Goal: Task Accomplishment & Management: Manage account settings

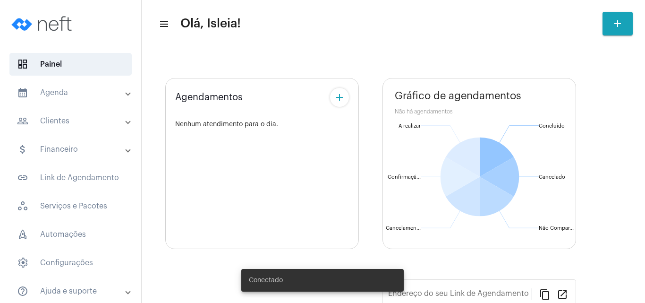
click at [62, 91] on mat-panel-title "calendar_month_outlined Agenda" at bounding box center [71, 92] width 109 height 11
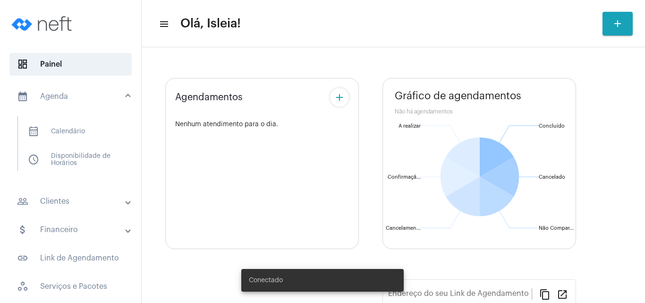
type input "[URL][DOMAIN_NAME]"
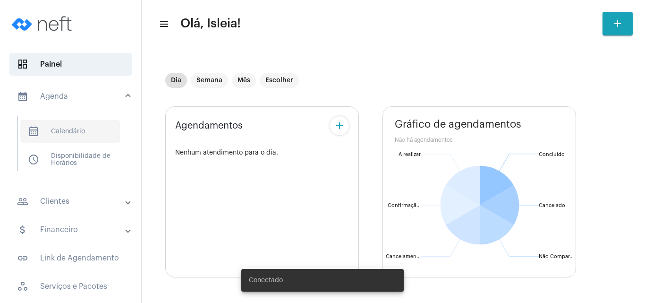
click at [89, 135] on span "calendar_month_outlined Calendário" at bounding box center [70, 131] width 100 height 23
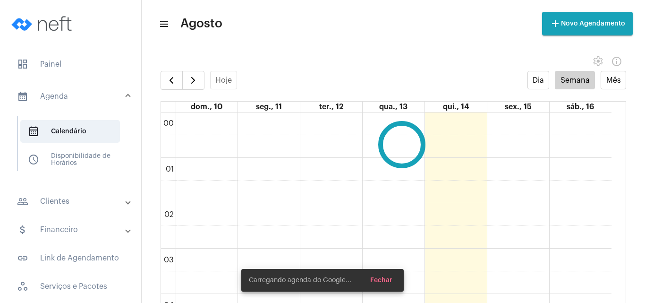
scroll to position [273, 0]
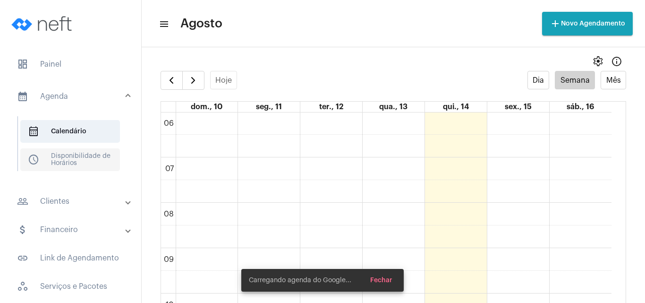
click at [68, 168] on span "schedule Disponibilidade de Horários" at bounding box center [70, 159] width 100 height 23
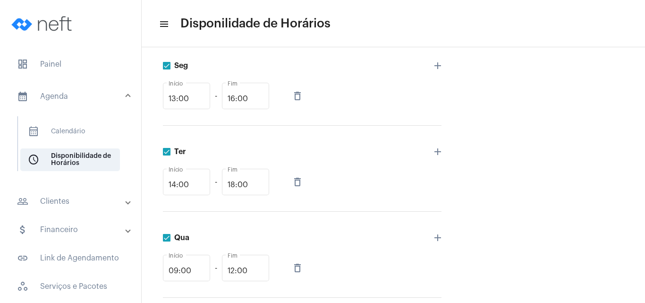
scroll to position [132, 0]
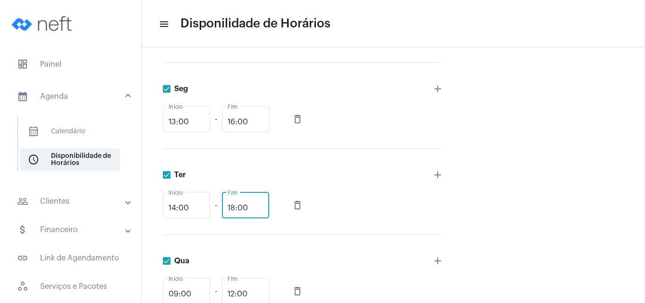
click at [235, 209] on input "18:00" at bounding box center [246, 208] width 36 height 9
click at [511, 186] on div "Agenda Nome * Psicoterapia Online Serviços desta agenda Dom Indisponível add Se…" at bounding box center [394, 245] width 466 height 567
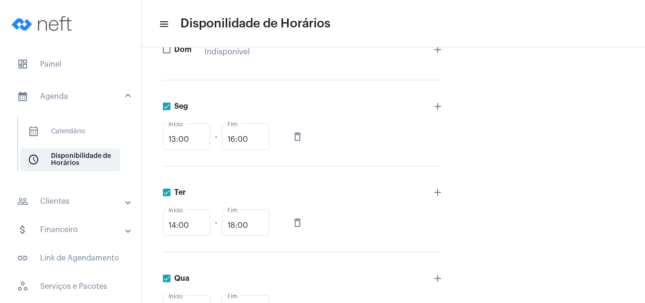
scroll to position [112, 0]
click at [165, 110] on span at bounding box center [167, 109] width 8 height 8
click at [166, 112] on input "Seg" at bounding box center [166, 112] width 0 height 0
checkbox input "false"
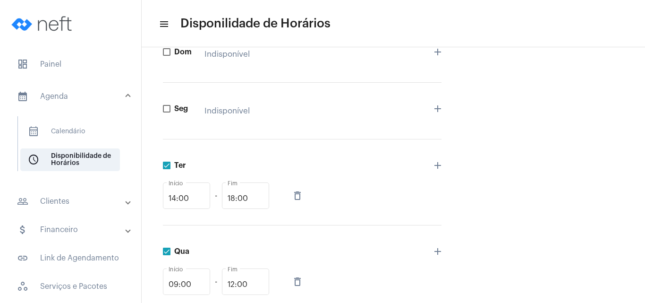
click at [481, 217] on div "Agenda Nome * Psicoterapia Online Serviços desta agenda Dom Indisponível add Se…" at bounding box center [394, 250] width 466 height 537
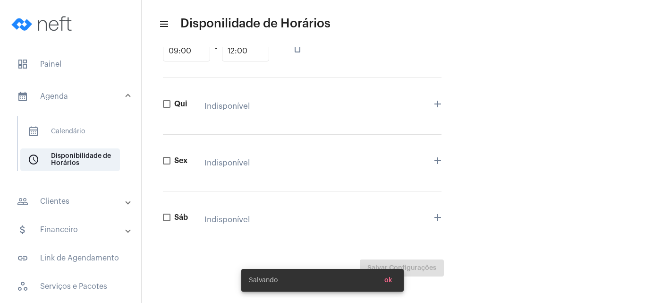
scroll to position [348, 0]
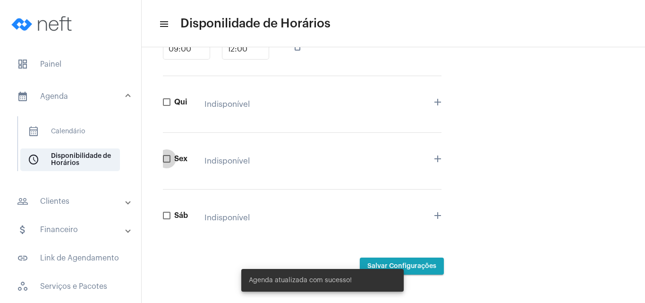
click at [168, 157] on span at bounding box center [167, 159] width 8 height 8
click at [167, 162] on input "Sex" at bounding box center [166, 162] width 0 height 0
checkbox input "true"
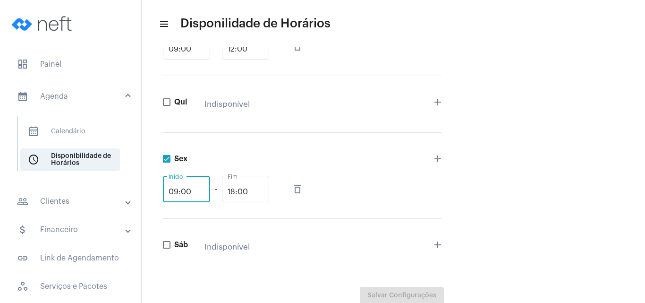
drag, startPoint x: 195, startPoint y: 190, endPoint x: 47, endPoint y: 194, distance: 147.9
click at [47, 194] on mat-sidenav-container "dashboard Painel calendar_month_outlined Agenda calendar_month_outlined Calendá…" at bounding box center [322, 151] width 645 height 303
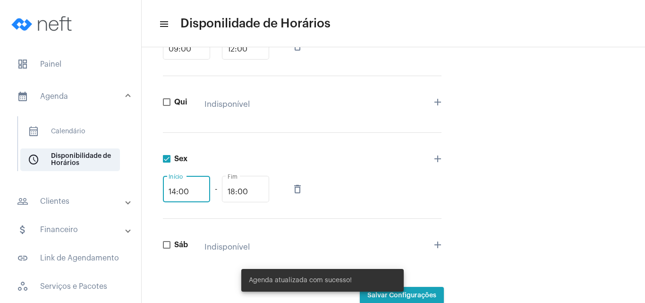
type input "14:00"
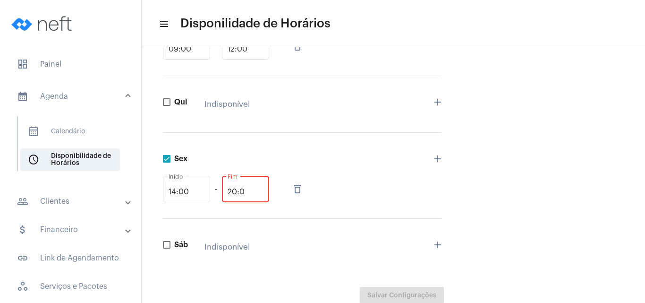
type input "20:0"
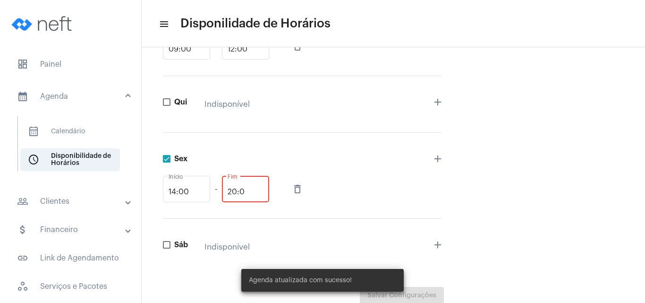
click at [568, 227] on div "Agenda Nome * Psicoterapia Online Serviços desta agenda Dom Indisponível add Se…" at bounding box center [394, 29] width 466 height 567
click at [298, 191] on mat-icon "delete_outline" at bounding box center [297, 188] width 11 height 11
checkbox input "false"
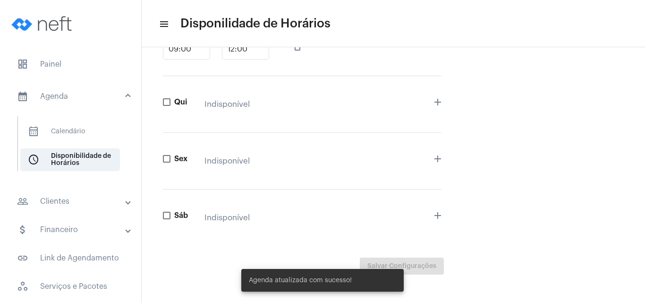
click at [532, 178] on div "Agenda Nome * Psicoterapia Online Serviços desta agenda Dom Indisponível add Se…" at bounding box center [394, 14] width 466 height 537
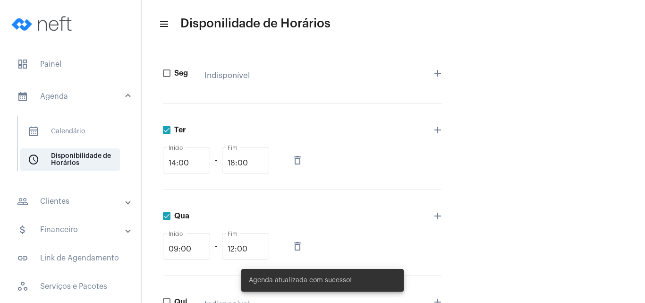
scroll to position [121, 0]
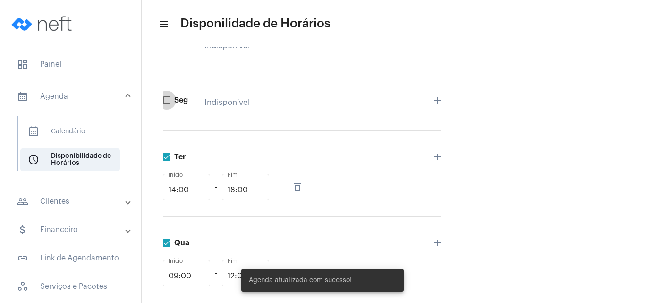
click at [167, 100] on span at bounding box center [167, 100] width 8 height 8
click at [167, 104] on input "Seg" at bounding box center [166, 104] width 0 height 0
checkbox input "true"
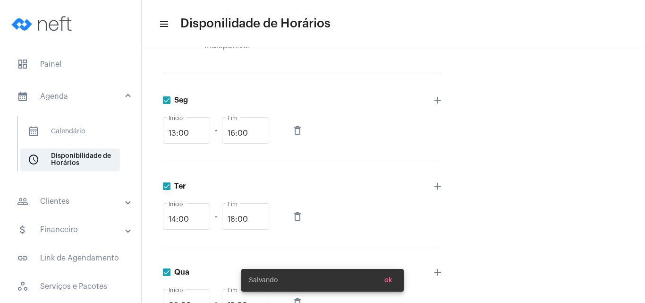
click at [602, 189] on div "Agenda Nome * Psicoterapia Online Serviços desta agenda Dom Indisponível add Se…" at bounding box center [394, 256] width 466 height 567
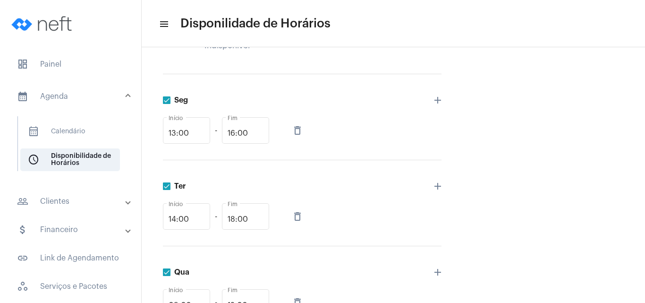
scroll to position [170, 0]
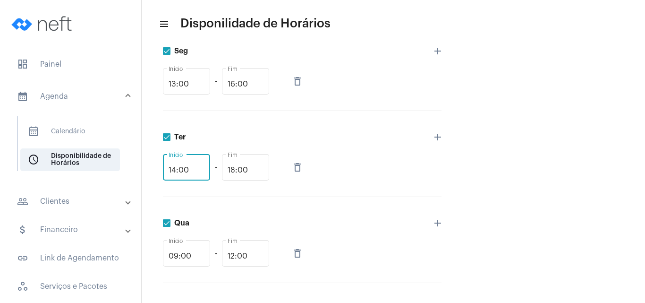
drag, startPoint x: 175, startPoint y: 169, endPoint x: 166, endPoint y: 170, distance: 9.5
click at [166, 170] on div "14:00 Início" at bounding box center [186, 166] width 47 height 28
type input "13:00"
drag, startPoint x: 233, startPoint y: 169, endPoint x: 222, endPoint y: 169, distance: 10.4
click at [222, 169] on div "18:00 Fim" at bounding box center [245, 166] width 47 height 28
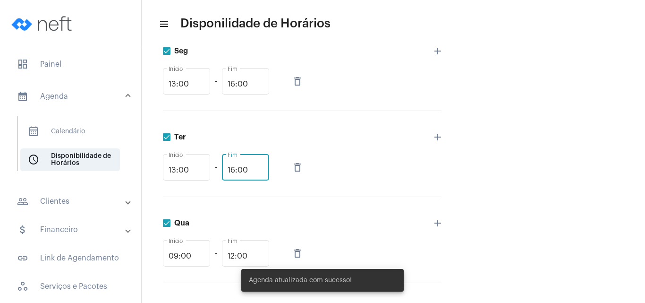
type input "16:00"
click at [540, 236] on div "Agenda Nome * Psicoterapia Online Serviços desta agenda Dom Indisponível add Se…" at bounding box center [394, 207] width 466 height 567
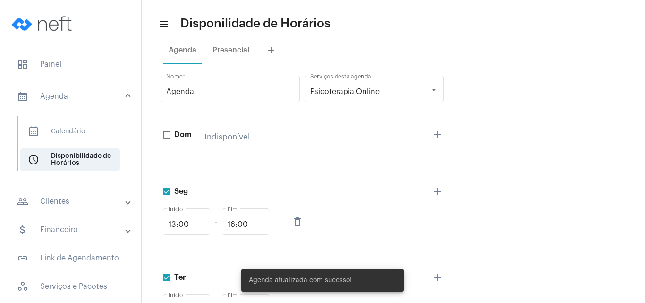
scroll to position [0, 0]
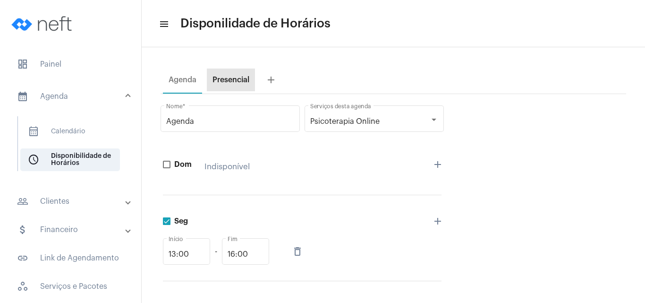
click at [230, 81] on div "Presencial" at bounding box center [231, 80] width 37 height 9
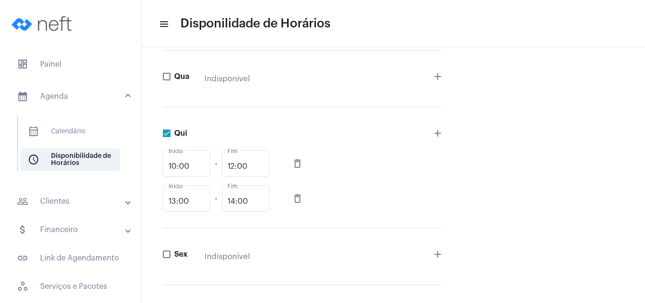
scroll to position [302, 0]
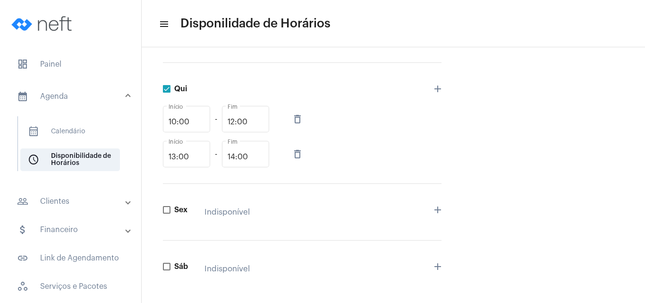
click at [167, 209] on span at bounding box center [167, 210] width 8 height 8
click at [167, 213] on input "Sex" at bounding box center [166, 213] width 0 height 0
checkbox input "true"
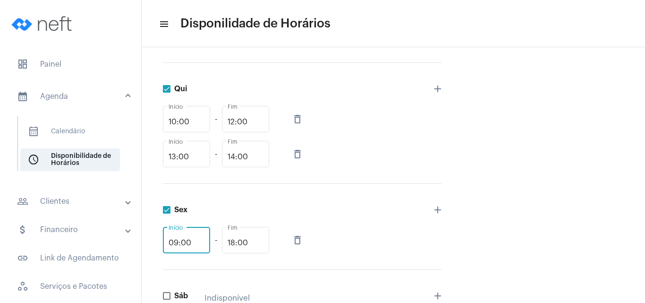
drag, startPoint x: 191, startPoint y: 243, endPoint x: 138, endPoint y: 242, distance: 52.4
click at [141, 242] on mat-sidenav-container "dashboard Painel calendar_month_outlined Agenda calendar_month_outlined Calendá…" at bounding box center [322, 151] width 645 height 303
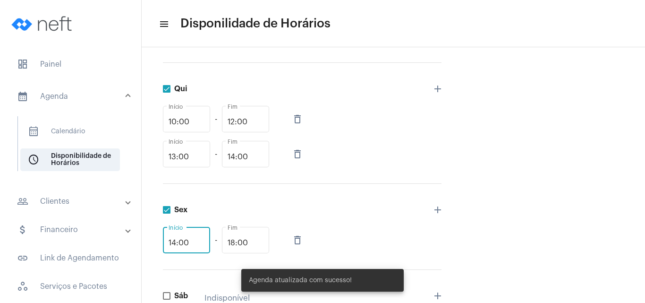
type input "14:00"
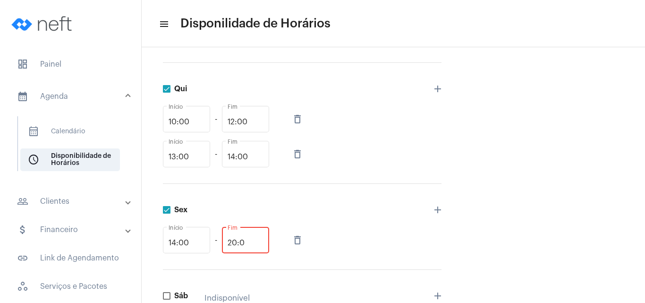
click at [601, 227] on div "Presencial Nome * Psicoterapia presencial Serviços desta agenda Dom Indisponíve…" at bounding box center [394, 78] width 466 height 572
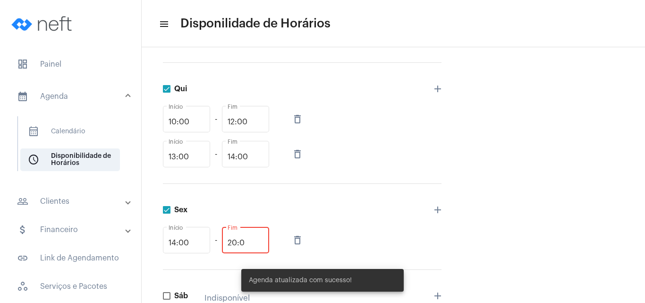
click at [259, 244] on input "20:0" at bounding box center [246, 243] width 36 height 9
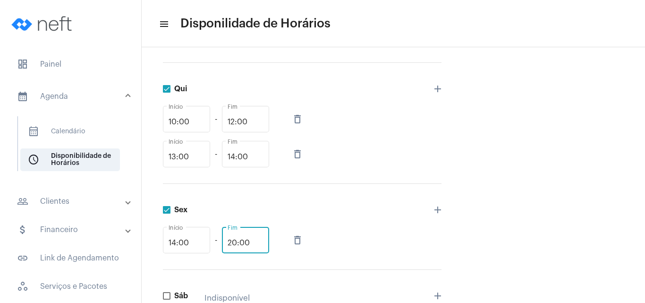
type input "20:00"
click at [598, 250] on div "Presencial Nome * Psicoterapia presencial Serviços desta agenda Dom Indisponíve…" at bounding box center [394, 78] width 466 height 572
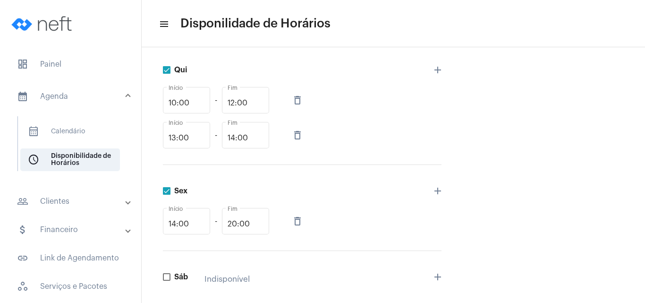
scroll to position [383, 0]
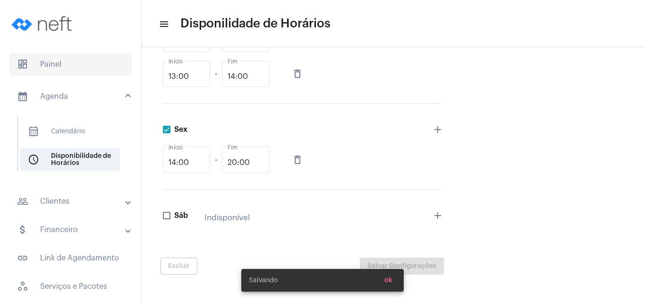
click at [50, 60] on span "dashboard Painel" at bounding box center [70, 64] width 122 height 23
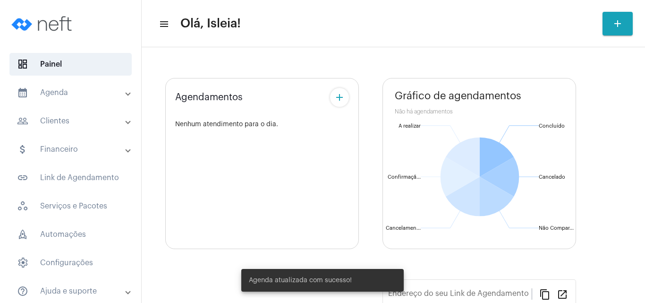
type input "[URL][DOMAIN_NAME]"
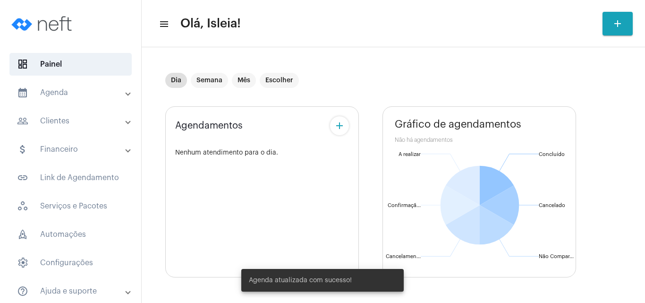
click at [70, 92] on mat-panel-title "calendar_month_outlined Agenda" at bounding box center [71, 92] width 109 height 11
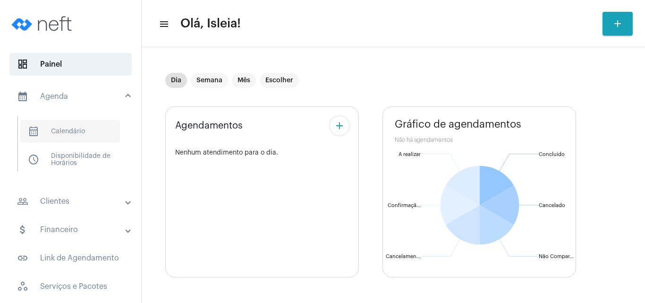
click at [78, 129] on span "calendar_month_outlined Calendário" at bounding box center [70, 131] width 100 height 23
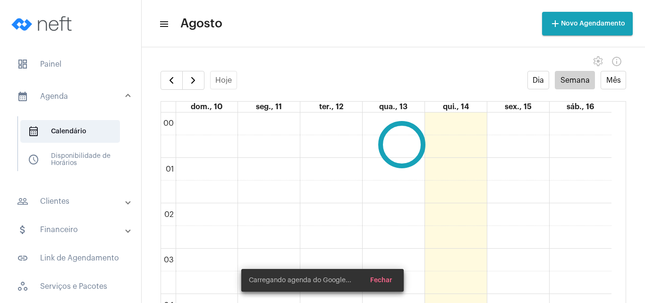
scroll to position [273, 0]
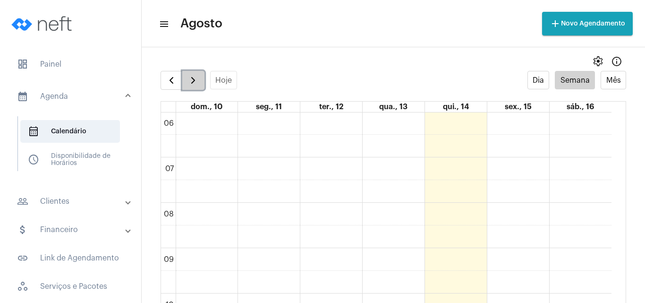
click at [194, 81] on span "button" at bounding box center [192, 80] width 11 height 11
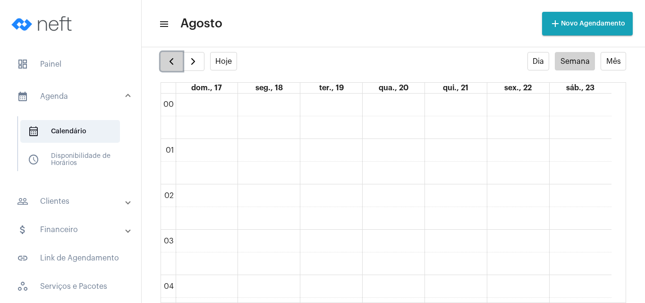
click at [177, 66] on span "button" at bounding box center [171, 61] width 11 height 11
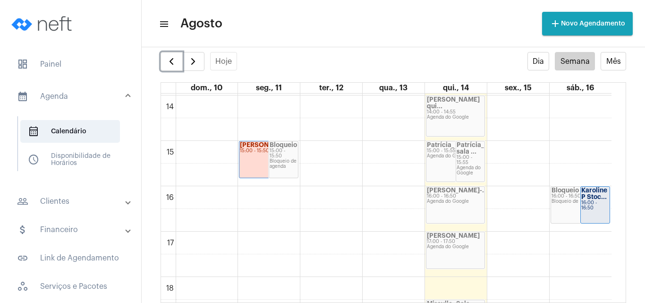
scroll to position [641, 0]
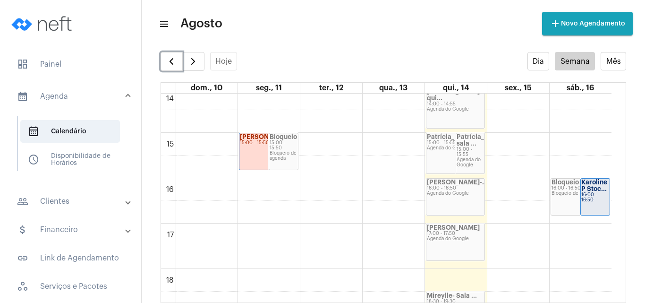
click at [595, 194] on div "16:00 - 16:50" at bounding box center [595, 197] width 28 height 10
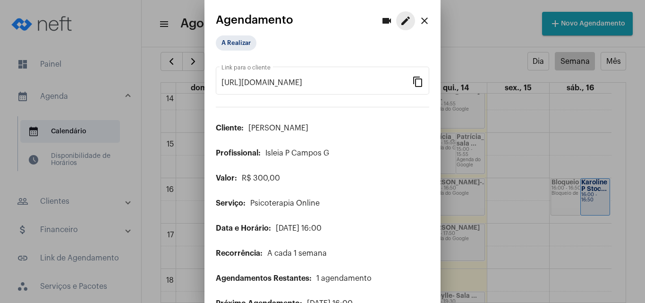
click at [400, 17] on mat-icon "edit" at bounding box center [405, 20] width 11 height 11
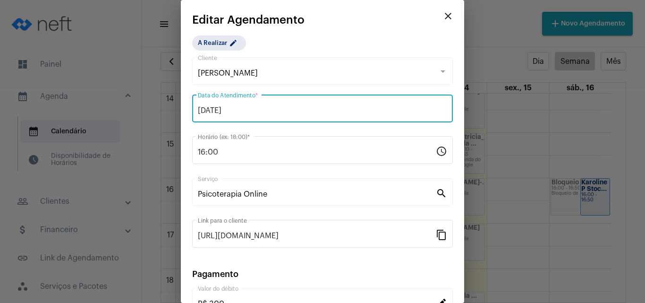
click at [213, 108] on input "16/08/2025" at bounding box center [322, 110] width 249 height 9
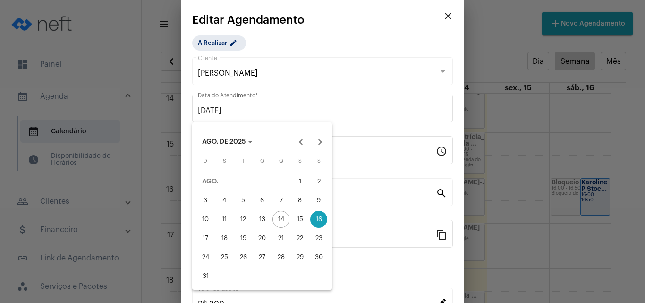
click at [296, 222] on div "15" at bounding box center [299, 219] width 17 height 17
type input "15/08/2025"
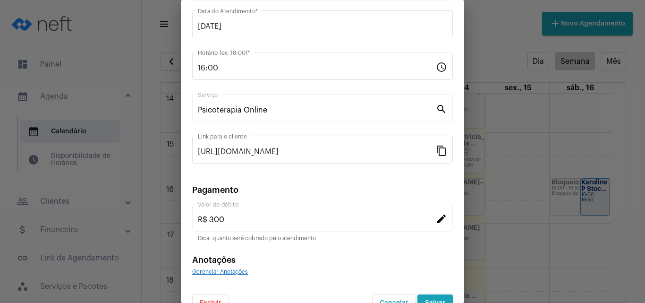
scroll to position [104, 0]
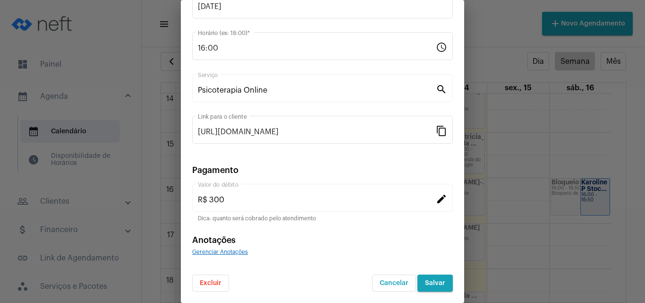
click at [436, 197] on mat-icon "edit" at bounding box center [441, 198] width 11 height 11
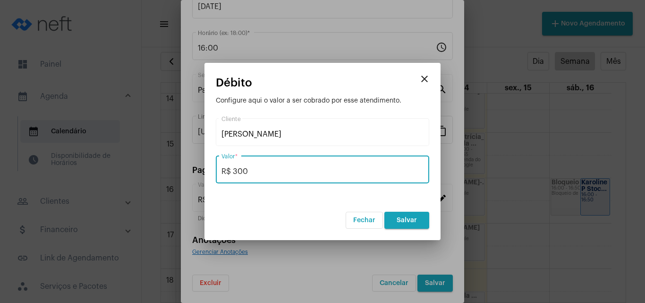
drag, startPoint x: 271, startPoint y: 170, endPoint x: 185, endPoint y: 170, distance: 86.0
click at [185, 170] on div "videocam edit close Agendamento A Realizar https://neft.com.br/agendamento/2a81…" at bounding box center [322, 151] width 645 height 303
type input "R$ 225"
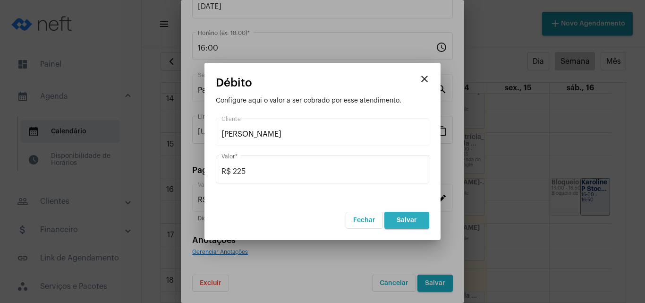
click at [415, 221] on span "Salvar" at bounding box center [407, 220] width 20 height 7
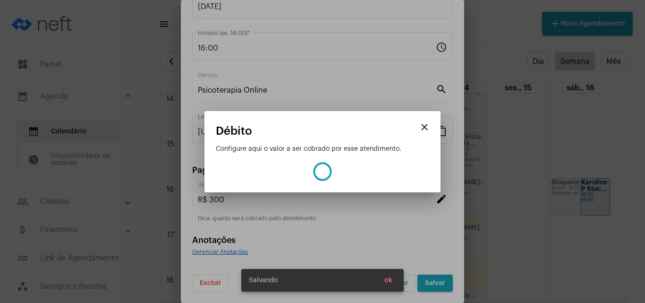
type input "R$ 225"
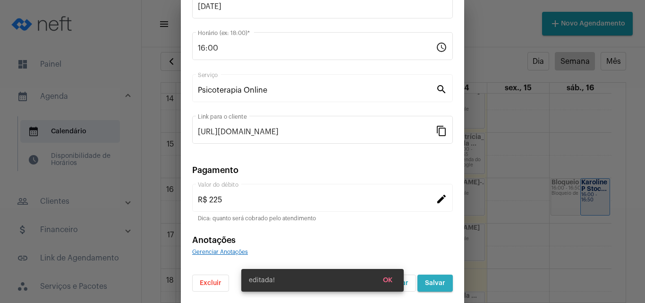
click at [435, 281] on span "Salvar" at bounding box center [435, 283] width 20 height 7
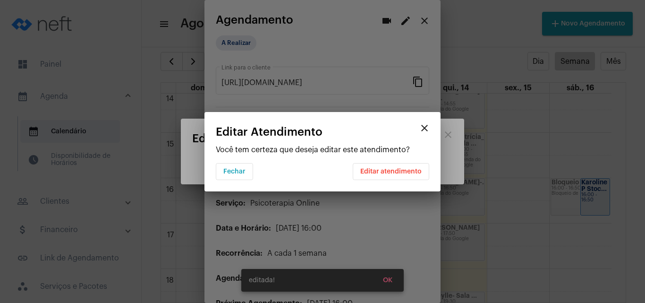
scroll to position [0, 0]
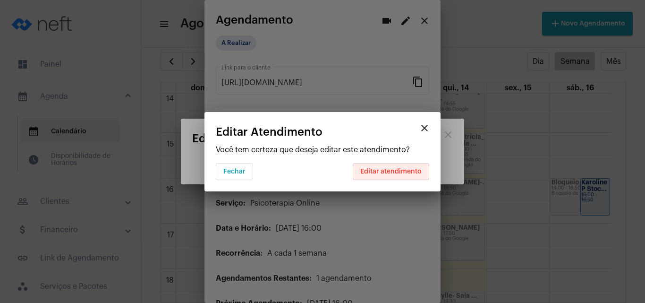
click at [397, 173] on span "Editar atendimento" at bounding box center [390, 171] width 61 height 7
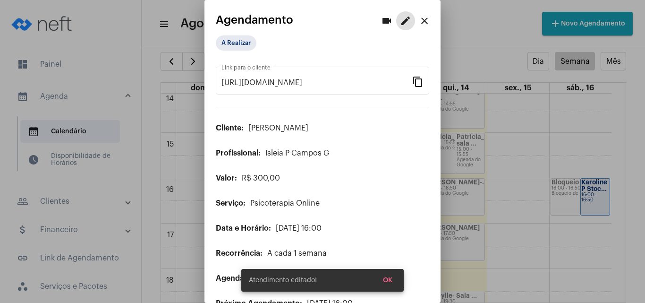
scroll to position [48, 0]
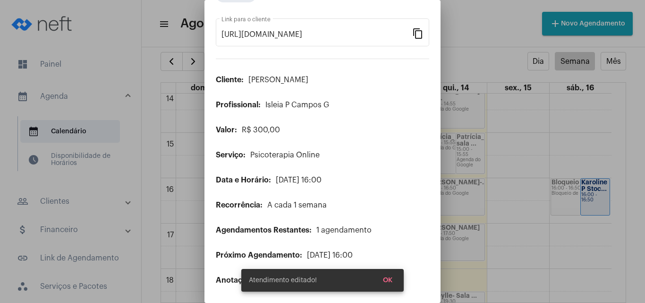
click at [489, 65] on div at bounding box center [322, 151] width 645 height 303
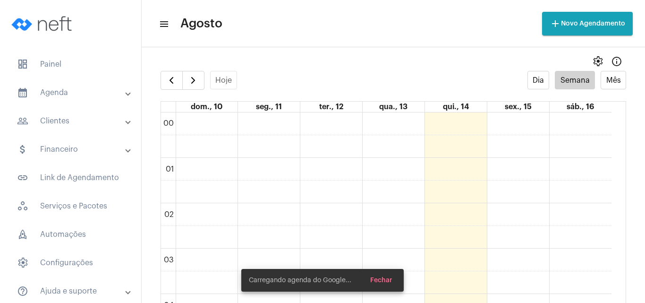
scroll to position [273, 0]
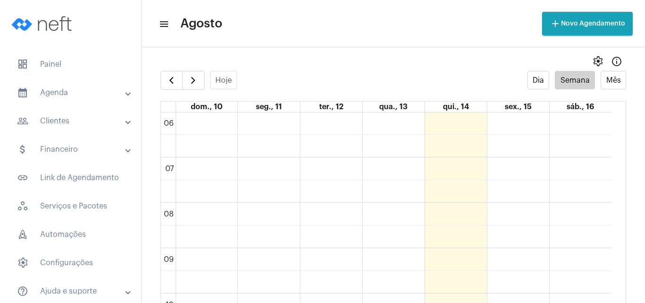
click at [473, 35] on mat-toolbar-row "menu Agosto add Novo Agendamento" at bounding box center [393, 24] width 503 height 30
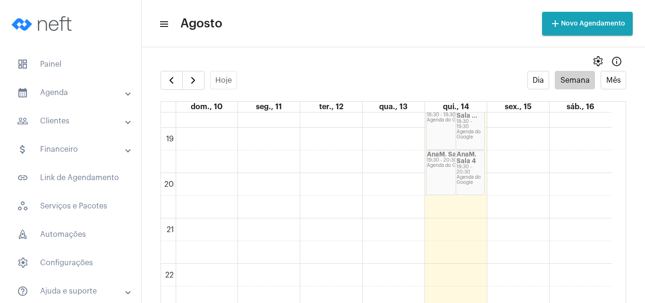
scroll to position [879, 0]
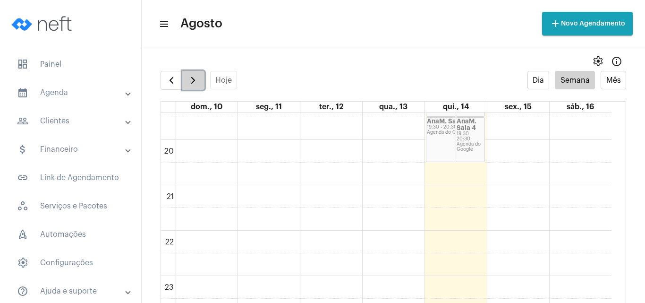
click at [197, 81] on span "button" at bounding box center [192, 80] width 11 height 11
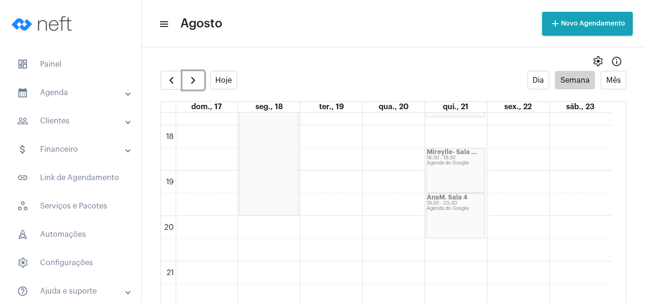
scroll to position [879, 0]
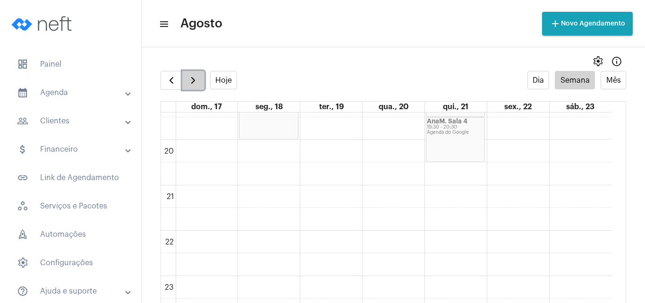
click at [201, 80] on button "button" at bounding box center [193, 80] width 22 height 19
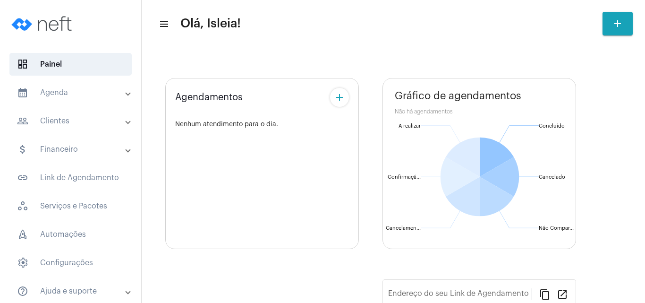
click at [74, 95] on mat-panel-title "calendar_month_outlined Agenda" at bounding box center [71, 92] width 109 height 11
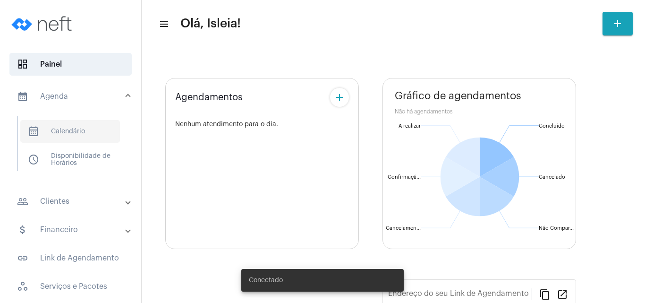
type input "[URL][DOMAIN_NAME]"
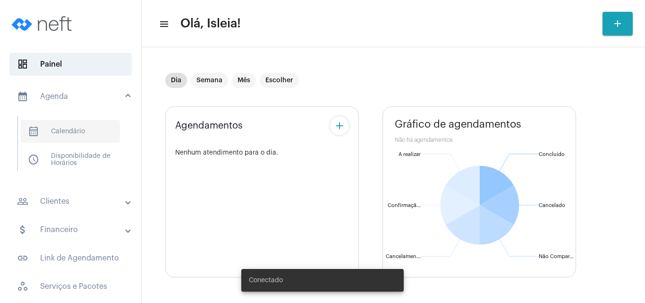
click at [77, 133] on span "calendar_month_outlined Calendário" at bounding box center [70, 131] width 100 height 23
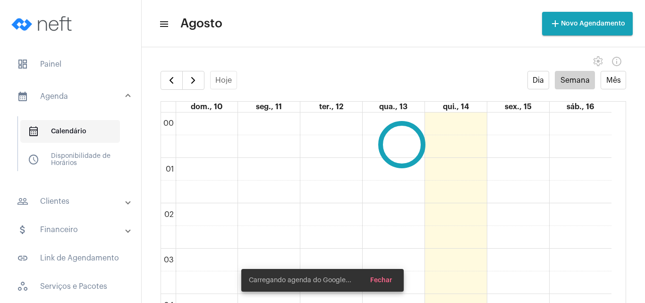
scroll to position [273, 0]
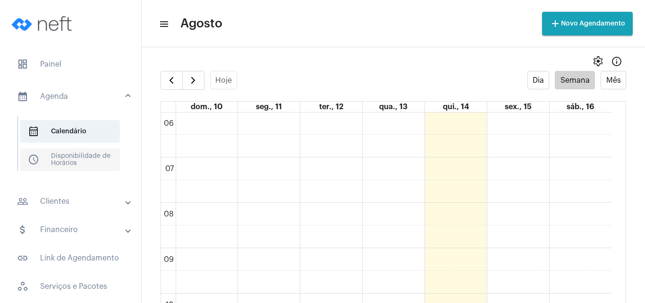
click at [77, 161] on span "schedule Disponibilidade de Horários" at bounding box center [70, 159] width 100 height 23
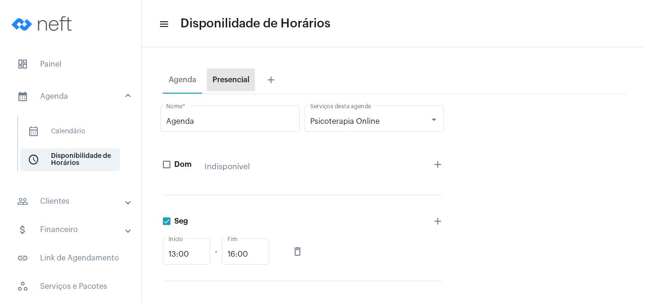
click at [232, 84] on div "Presencial" at bounding box center [231, 79] width 48 height 23
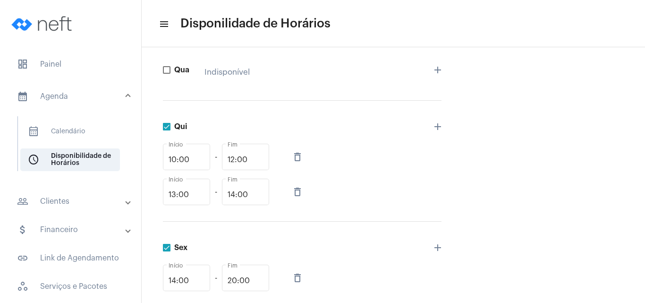
scroll to position [383, 0]
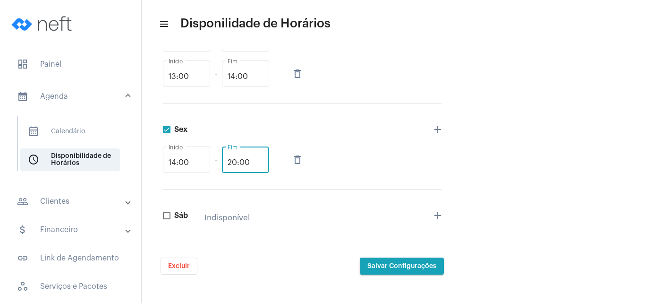
drag, startPoint x: 252, startPoint y: 162, endPoint x: 212, endPoint y: 157, distance: 40.5
click at [212, 157] on div "14:00 Início - 20:00 Fim delete_outline" at bounding box center [302, 160] width 279 height 30
type input "19:00"
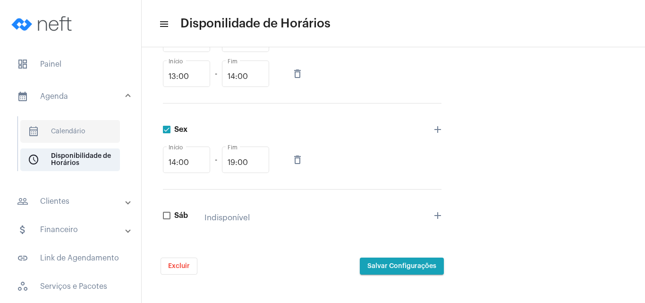
click at [69, 129] on span "calendar_month_outlined Calendário" at bounding box center [70, 131] width 100 height 23
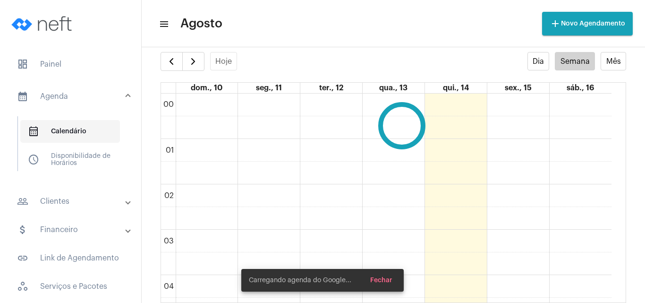
scroll to position [273, 0]
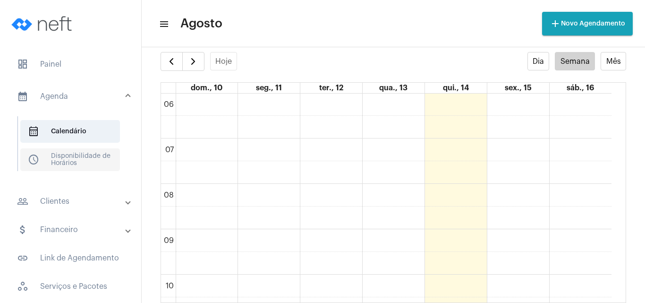
click at [97, 153] on span "schedule Disponibilidade de Horários" at bounding box center [70, 159] width 100 height 23
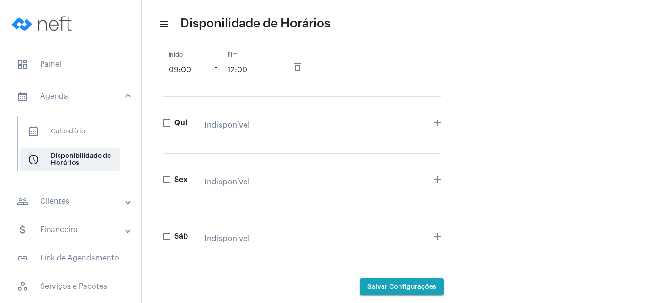
scroll to position [377, 0]
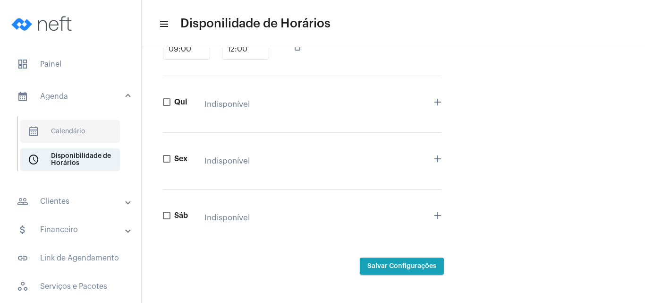
click at [85, 137] on span "calendar_month_outlined Calendário" at bounding box center [70, 131] width 100 height 23
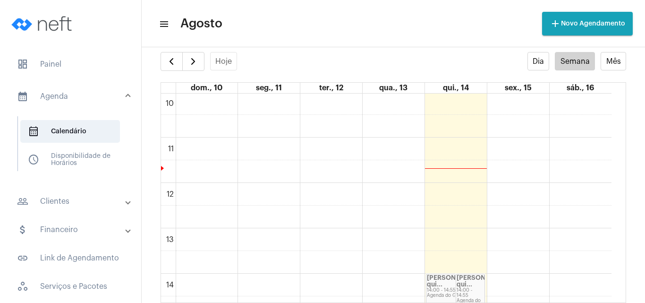
scroll to position [637, 0]
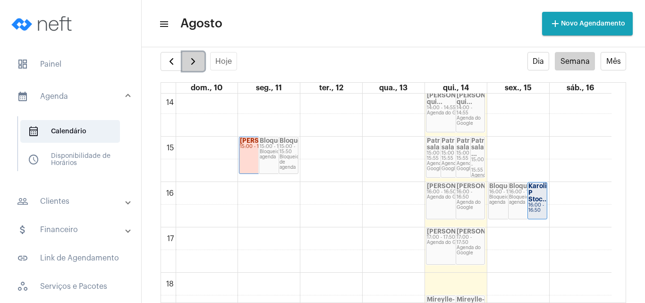
click at [193, 66] on span "button" at bounding box center [192, 61] width 11 height 11
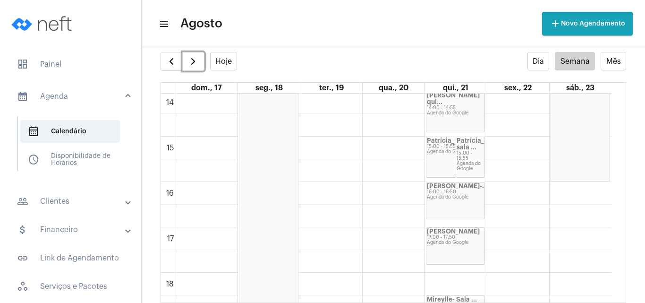
scroll to position [455, 0]
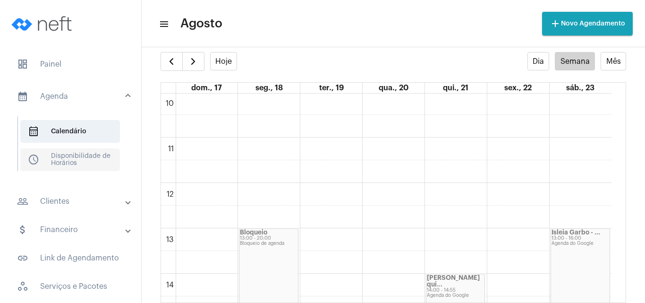
click at [63, 156] on span "schedule Disponibilidade de Horários" at bounding box center [70, 159] width 100 height 23
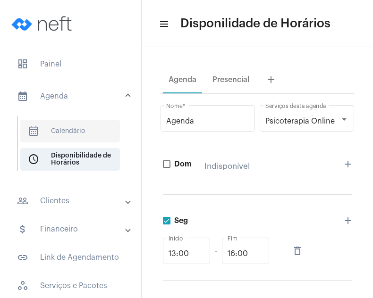
click at [67, 128] on span "calendar_month_outlined Calendário" at bounding box center [70, 131] width 100 height 23
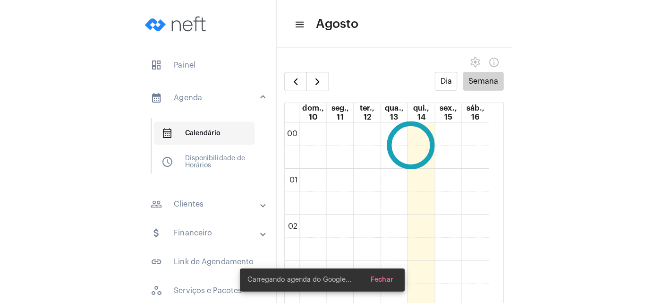
scroll to position [273, 0]
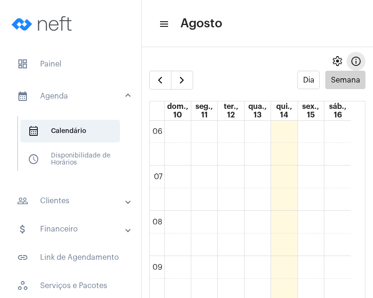
click at [350, 61] on mat-icon "info_outlined" at bounding box center [355, 61] width 11 height 11
click at [344, 80] on button "Semana" at bounding box center [345, 80] width 40 height 18
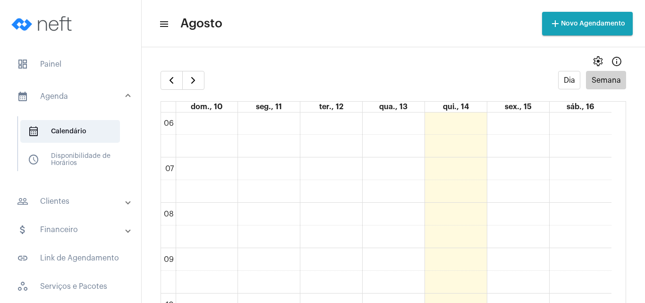
click at [601, 18] on button "add Novo Agendamento" at bounding box center [587, 24] width 91 height 24
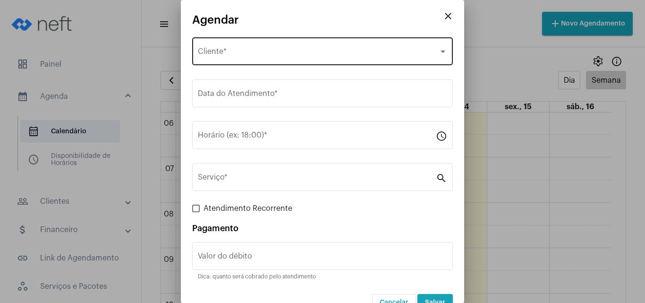
click at [312, 60] on div "Selecione o Cliente Cliente *" at bounding box center [322, 50] width 249 height 30
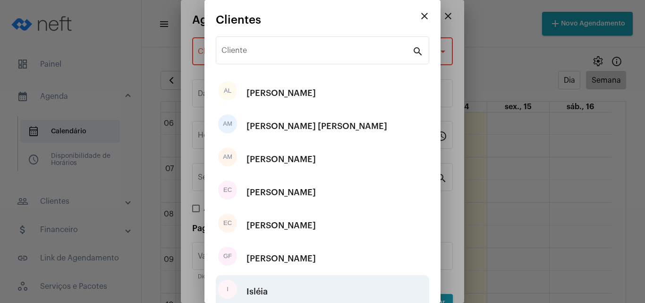
click at [316, 296] on div "I Isléia" at bounding box center [322, 291] width 213 height 33
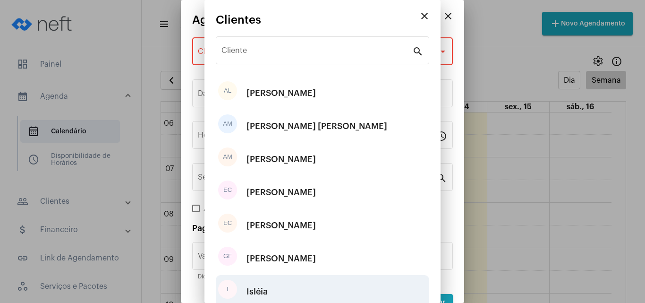
type input "R$"
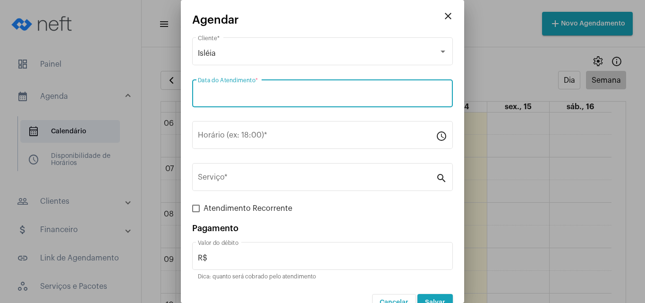
click at [284, 93] on input "Data do Atendimento *" at bounding box center [322, 95] width 249 height 9
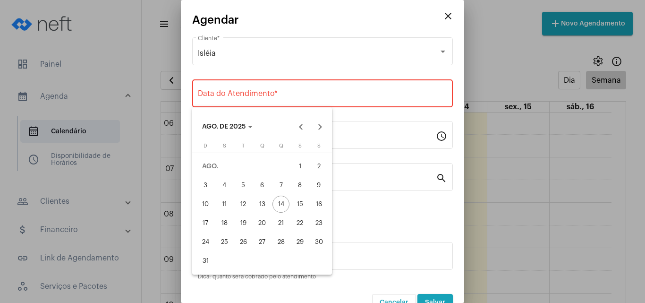
click at [301, 206] on div "15" at bounding box center [299, 204] width 17 height 17
type input "15/08/2025"
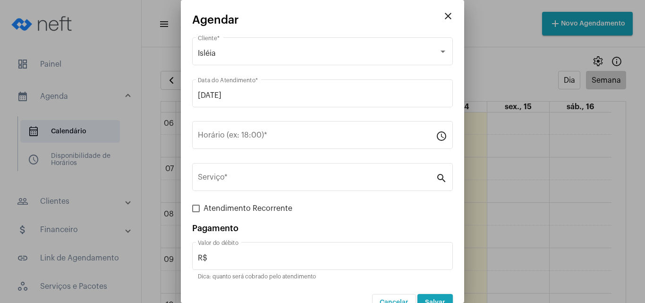
scroll to position [19, 0]
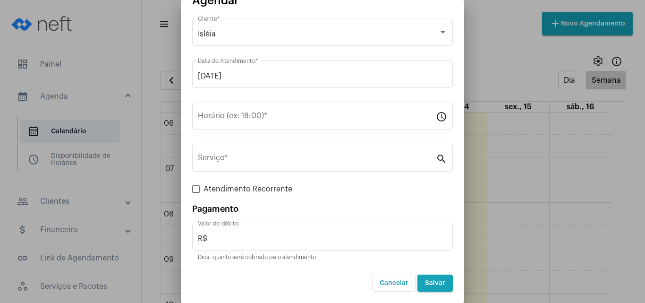
click at [397, 281] on span "Cancelar" at bounding box center [394, 283] width 29 height 7
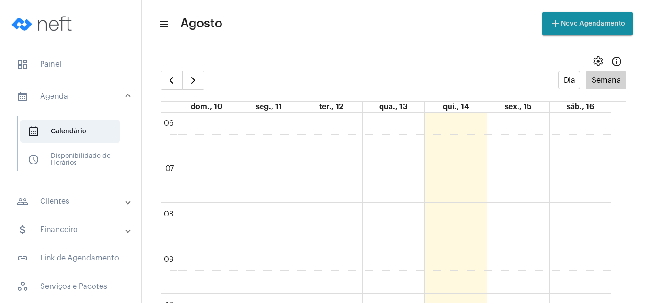
click at [592, 62] on span "settings" at bounding box center [597, 61] width 11 height 11
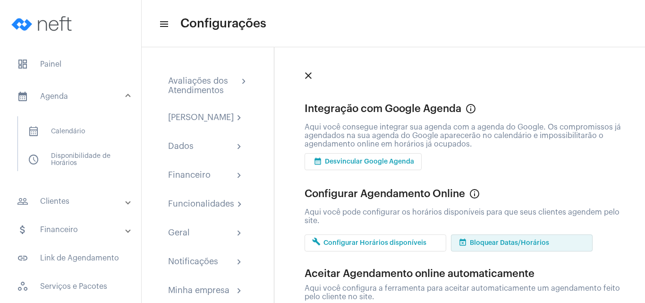
click at [498, 247] on button "event_busy Bloquear Datas/Horários" at bounding box center [522, 242] width 142 height 17
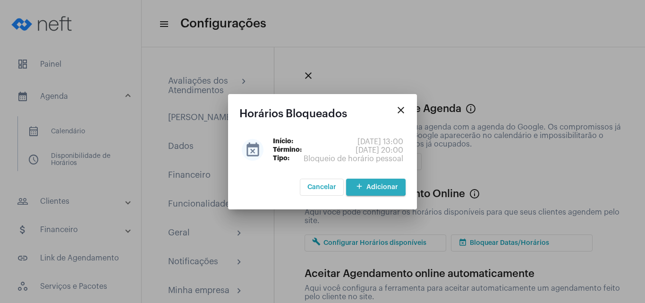
click at [376, 182] on button "add Adicionar" at bounding box center [376, 187] width 60 height 17
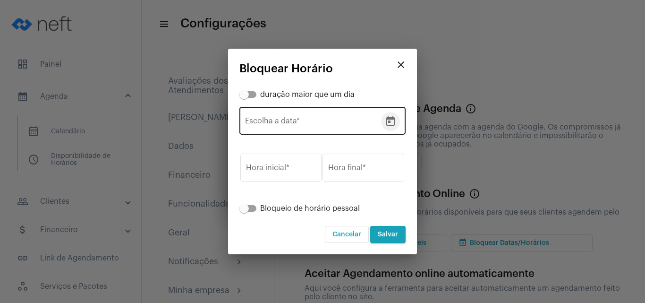
click at [392, 119] on icon "Open calendar" at bounding box center [390, 120] width 9 height 9
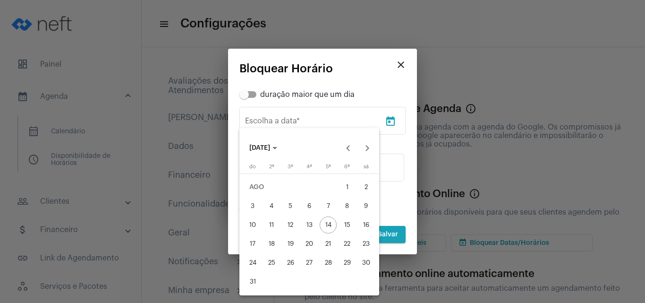
click at [349, 226] on div "15" at bounding box center [347, 224] width 17 height 17
type input "15/8/2025"
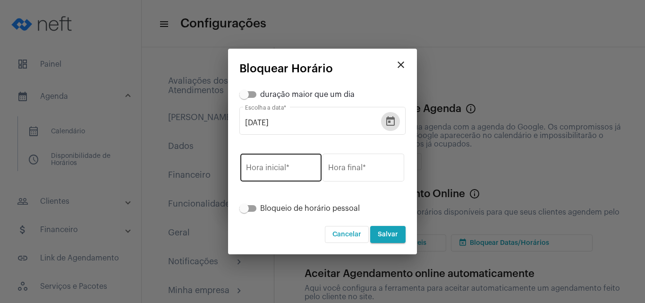
click at [269, 168] on input "Hora inicial *" at bounding box center [281, 169] width 70 height 9
click at [253, 205] on span at bounding box center [247, 208] width 17 height 7
click at [244, 212] on input "Bloqueio de horário pessoal" at bounding box center [244, 212] width 0 height 0
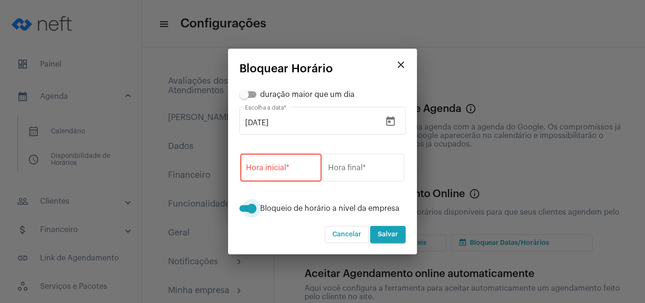
click at [242, 209] on span at bounding box center [247, 208] width 17 height 7
click at [244, 212] on input "Bloqueio de horário a nível da empresa" at bounding box center [244, 212] width 0 height 0
checkbox input "false"
click at [288, 162] on div "Hora inicial *" at bounding box center [281, 167] width 70 height 30
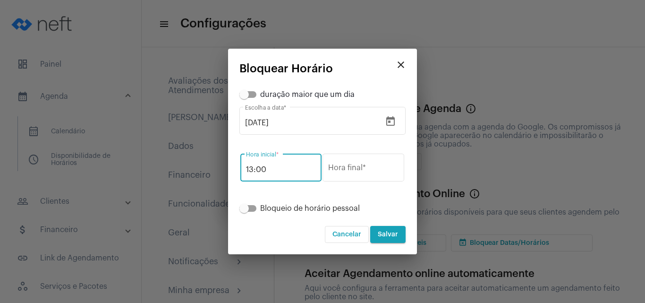
type input "13:00"
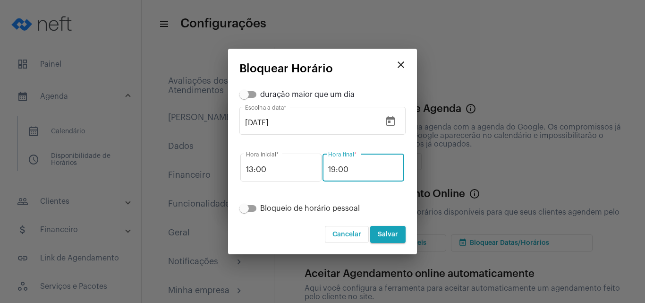
type input "19:00"
click at [396, 235] on span "Salvar" at bounding box center [388, 234] width 20 height 7
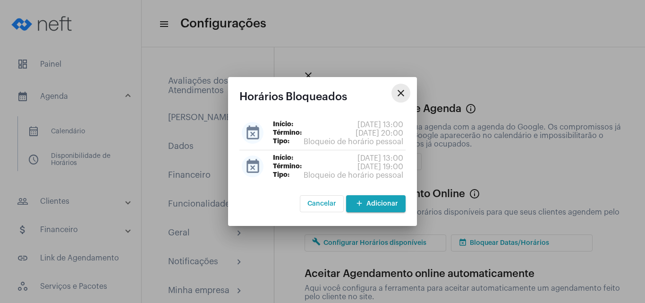
click at [403, 94] on mat-icon "close" at bounding box center [400, 92] width 11 height 11
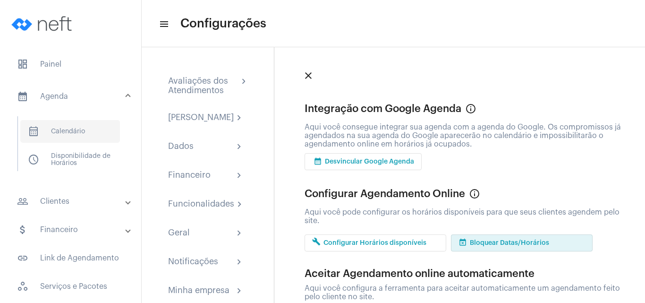
click at [55, 133] on span "calendar_month_outlined Calendário" at bounding box center [70, 131] width 100 height 23
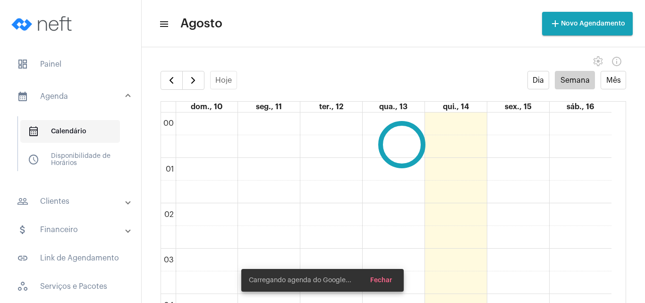
scroll to position [273, 0]
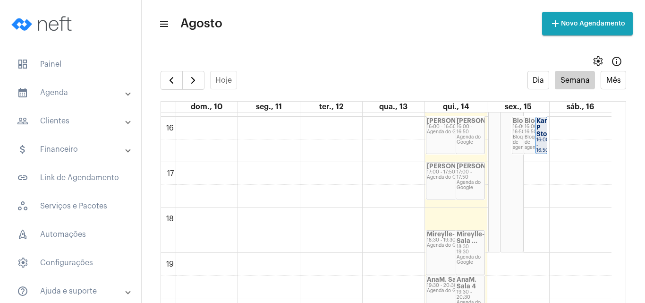
scroll to position [783, 0]
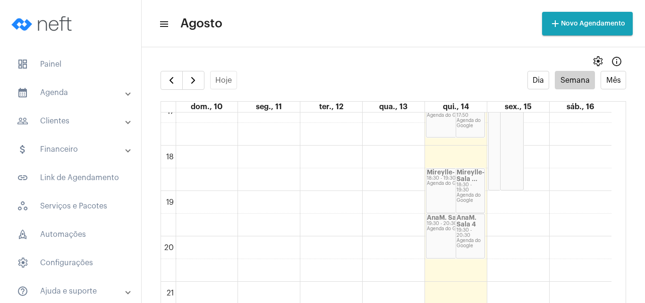
click at [88, 86] on mat-expansion-panel-header "calendar_month_outlined Agenda" at bounding box center [74, 92] width 136 height 23
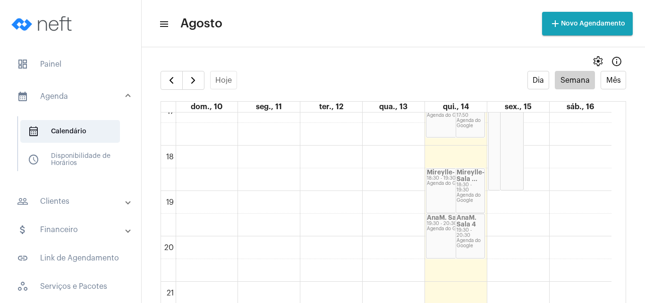
scroll to position [19, 0]
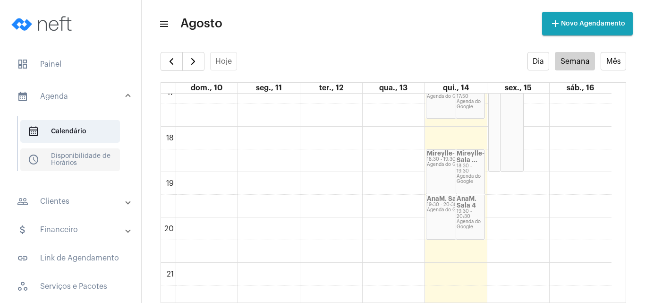
click at [91, 159] on span "schedule Disponibilidade de Horários" at bounding box center [70, 159] width 100 height 23
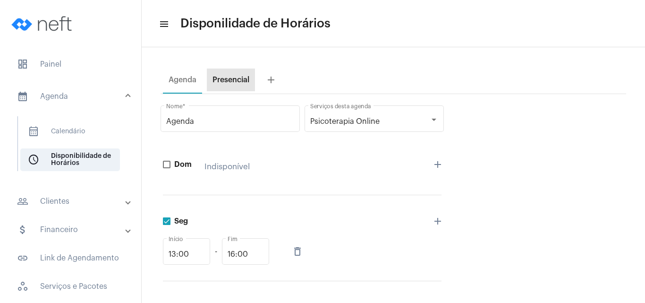
click at [239, 81] on div "Presencial" at bounding box center [231, 80] width 37 height 9
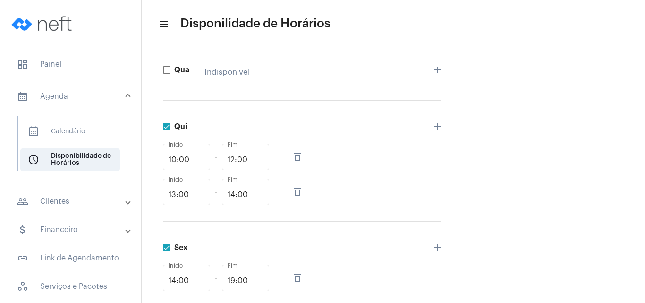
scroll to position [383, 0]
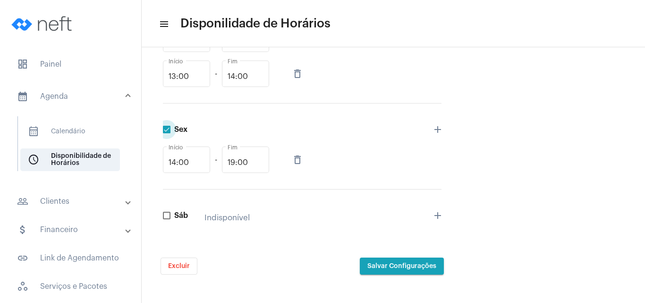
click at [168, 129] on span at bounding box center [167, 130] width 8 height 8
click at [167, 133] on input "Sex" at bounding box center [166, 133] width 0 height 0
checkbox input "false"
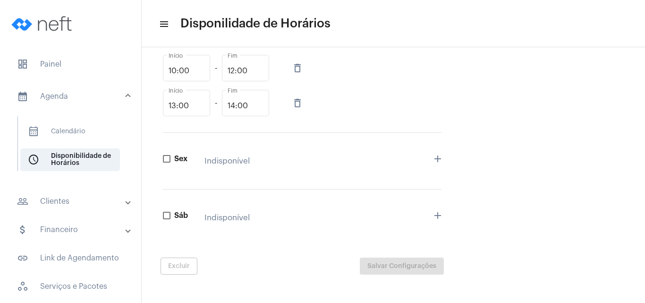
scroll to position [353, 0]
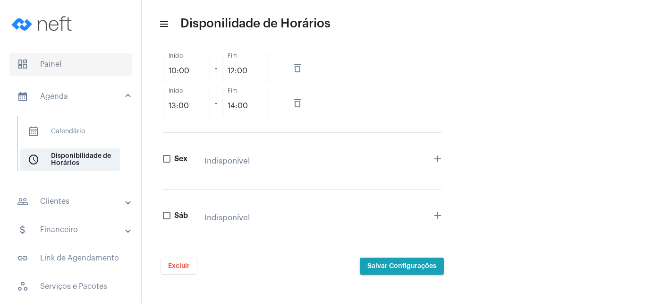
click at [64, 64] on span "dashboard Painel" at bounding box center [70, 64] width 122 height 23
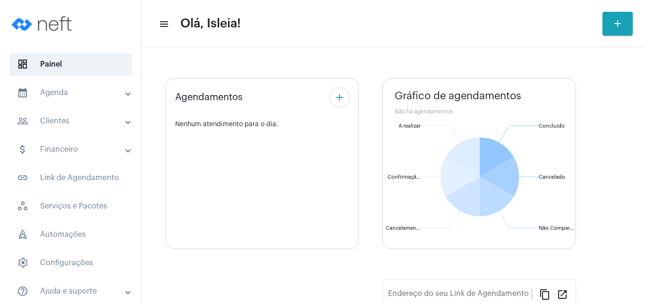
type input "[URL][DOMAIN_NAME]"
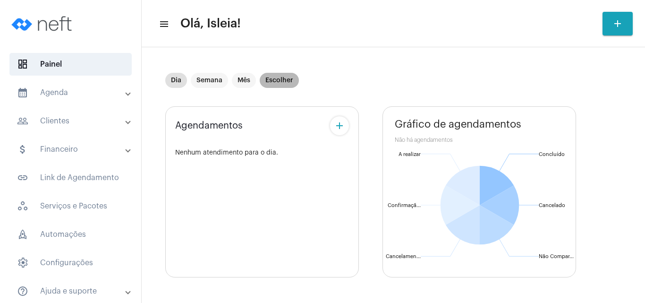
click at [289, 78] on mat-chip "Escolher" at bounding box center [279, 80] width 39 height 15
click at [201, 83] on mat-chip "Semana" at bounding box center [209, 80] width 37 height 15
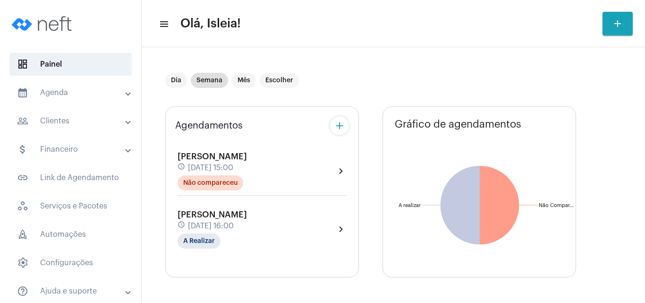
click at [151, 157] on div "Dia Semana Mês Escolher Agendamentos add [PERSON_NAME] schedule [DATE] 15:00 Nã…" at bounding box center [393, 241] width 494 height 379
click at [242, 77] on mat-chip "Mês" at bounding box center [244, 80] width 24 height 15
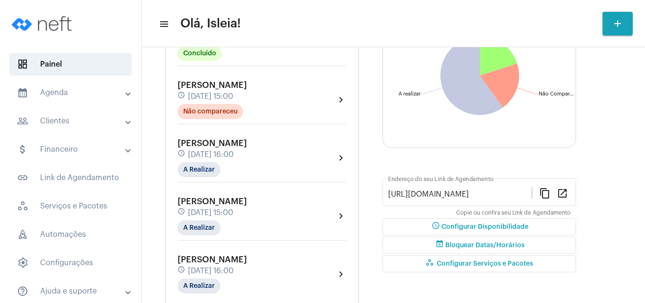
scroll to position [161, 0]
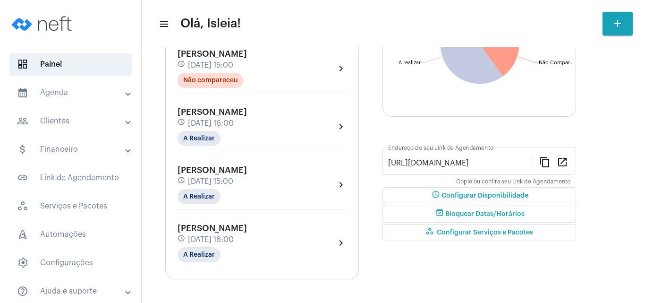
click at [409, 246] on div "Gráfico de agendamentos Não há agendamentos Concluído Concluído Não Compareceu …" at bounding box center [480, 112] width 194 height 333
click at [53, 99] on mat-expansion-panel-header "calendar_month_outlined Agenda" at bounding box center [74, 92] width 136 height 23
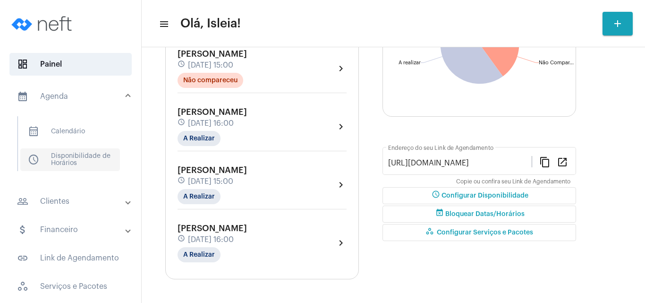
click at [60, 156] on span "schedule Disponibilidade de Horários" at bounding box center [70, 159] width 100 height 23
